Goal: Find specific page/section: Find specific page/section

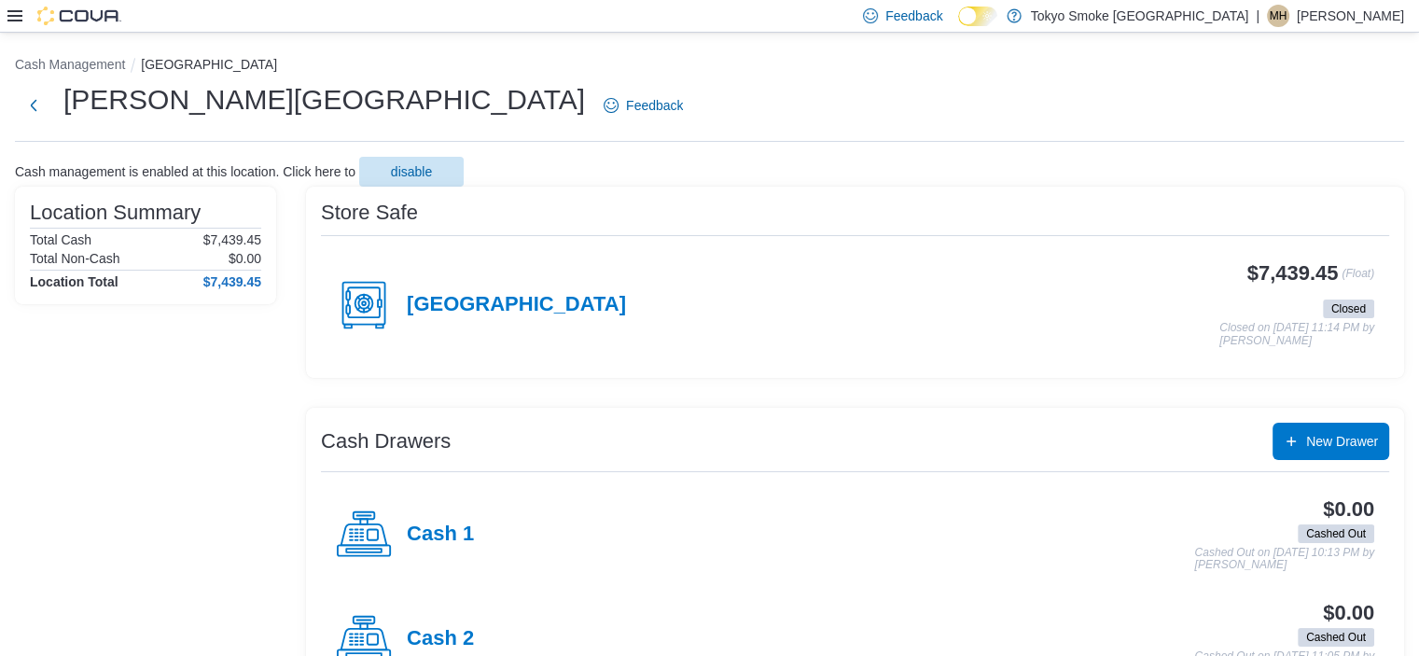
click at [1377, 21] on p "Makaela Harkness" at bounding box center [1350, 16] width 107 height 22
click at [1284, 174] on span "Sign Out" at bounding box center [1284, 177] width 50 height 19
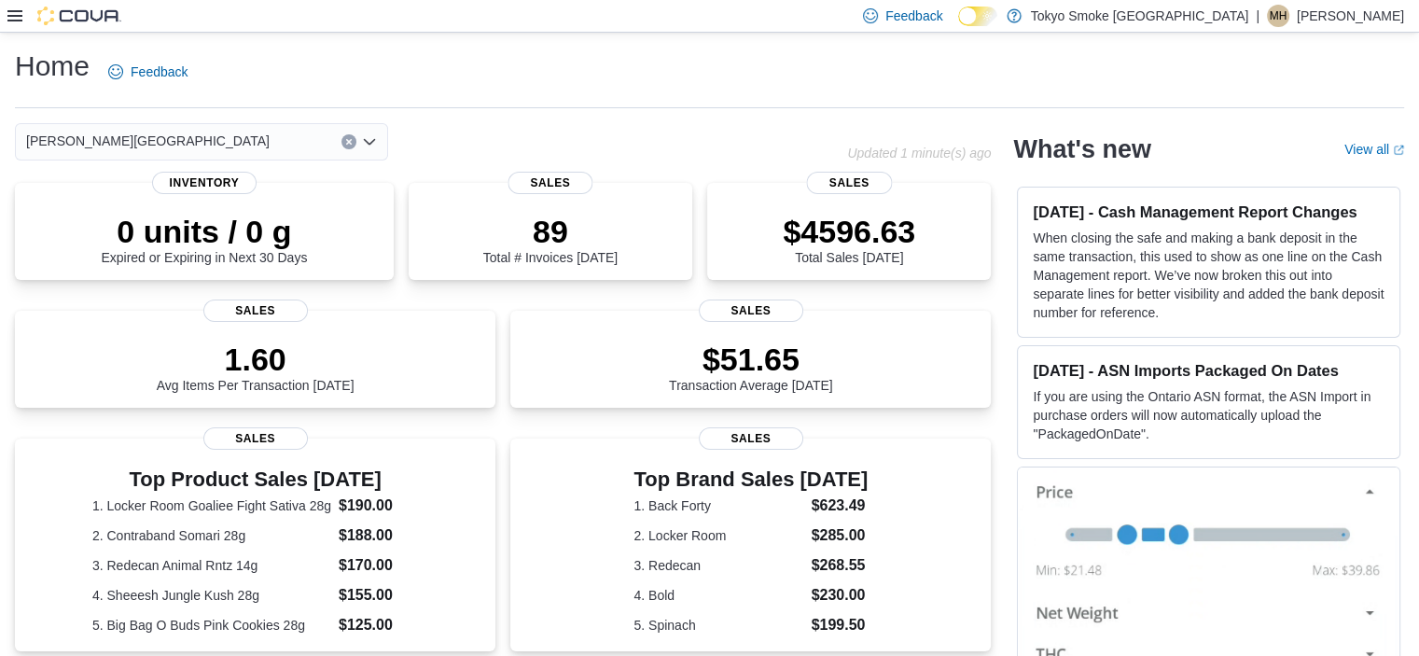
click at [1347, 13] on p "Makaela Harkness" at bounding box center [1350, 16] width 107 height 22
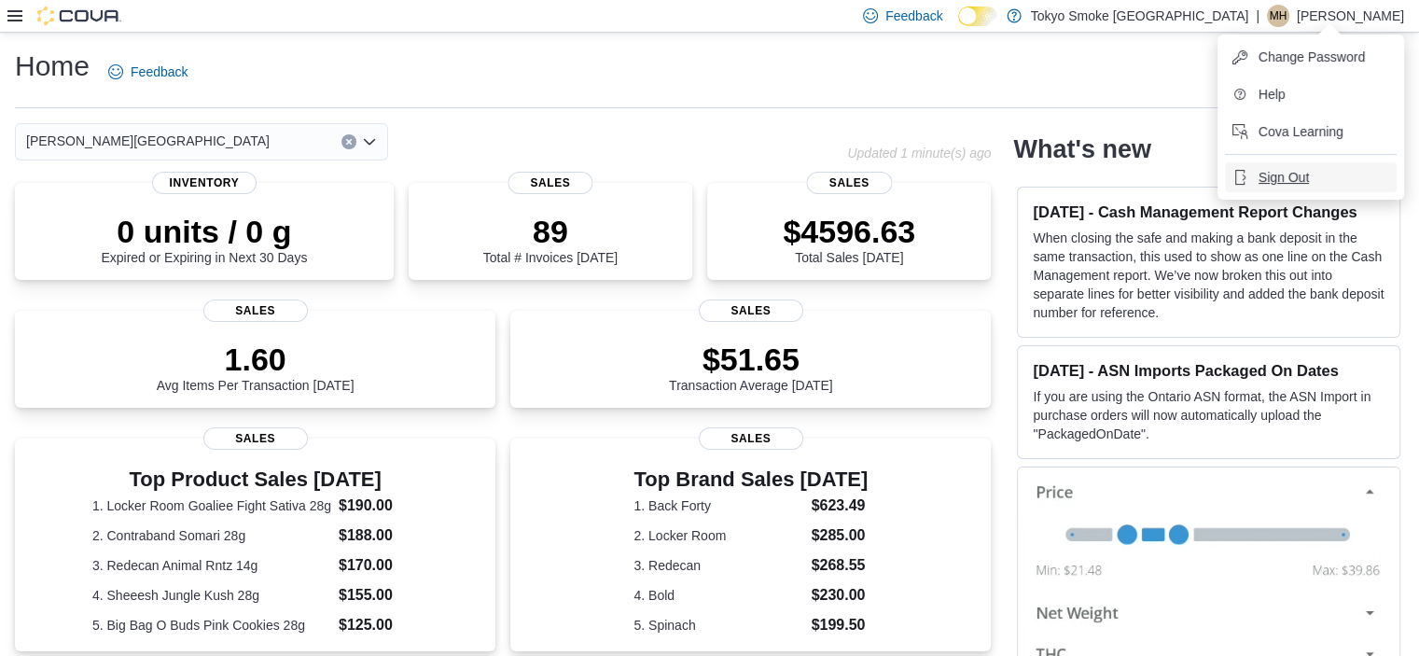
click at [1278, 179] on span "Sign Out" at bounding box center [1284, 177] width 50 height 19
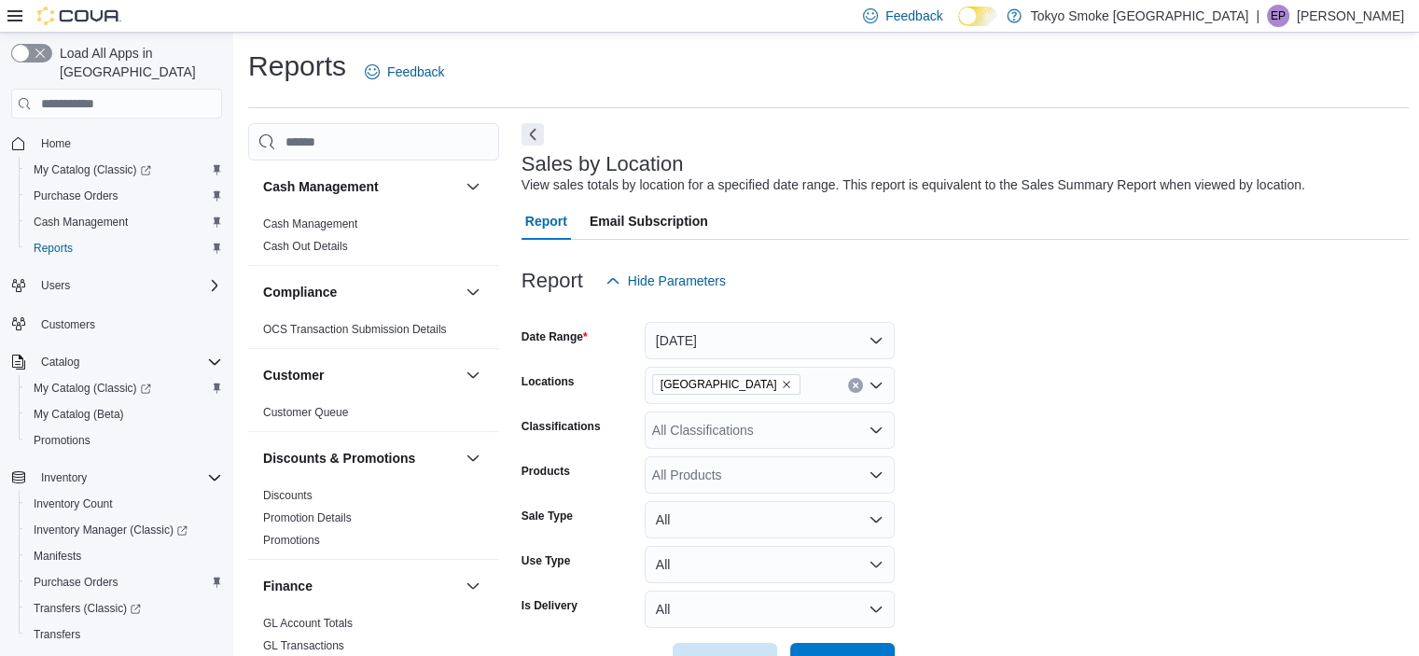
scroll to position [1215, 0]
